Goal: Task Accomplishment & Management: Manage account settings

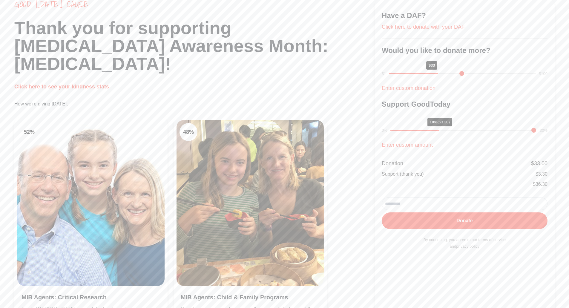
click at [342, 111] on div "Good [DATE] cause Thank you for supporting [MEDICAL_DATA] Awareness Month: [MED…" at bounding box center [194, 167] width 360 height 337
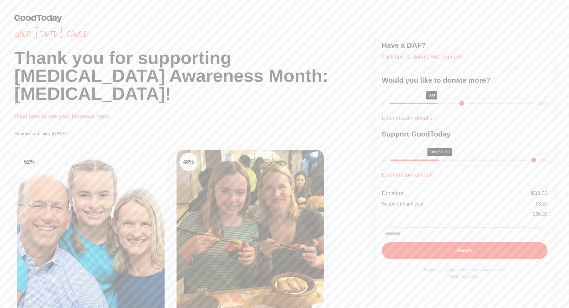
click at [99, 116] on link "Click here to see your kindness stats" at bounding box center [61, 116] width 95 height 6
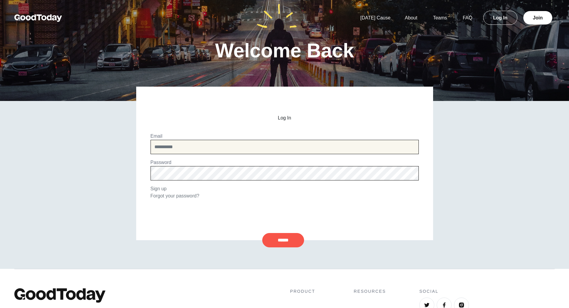
click at [262, 150] on input "email" at bounding box center [284, 147] width 268 height 14
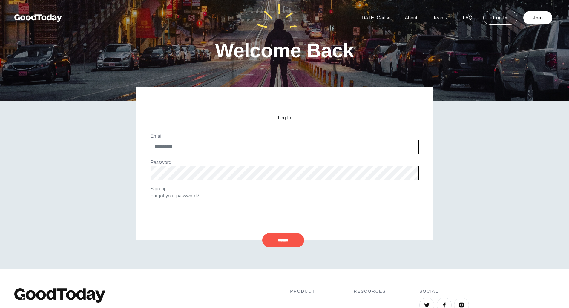
click at [531, 139] on div "Welcome Back Log In Email Password Sign up Forgot your password? ******" at bounding box center [284, 134] width 569 height 269
